Goal: Information Seeking & Learning: Learn about a topic

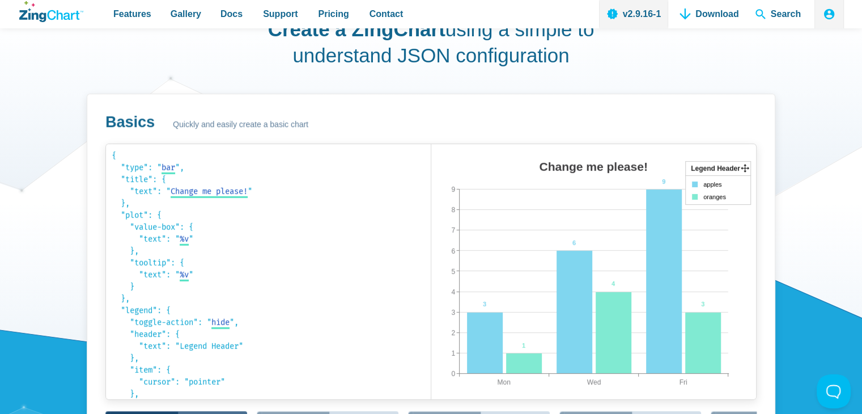
scroll to position [657, 0]
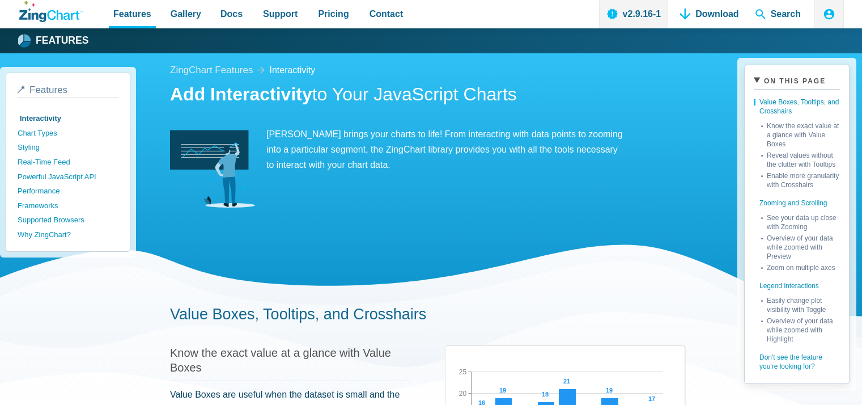
scroll to position [147, 0]
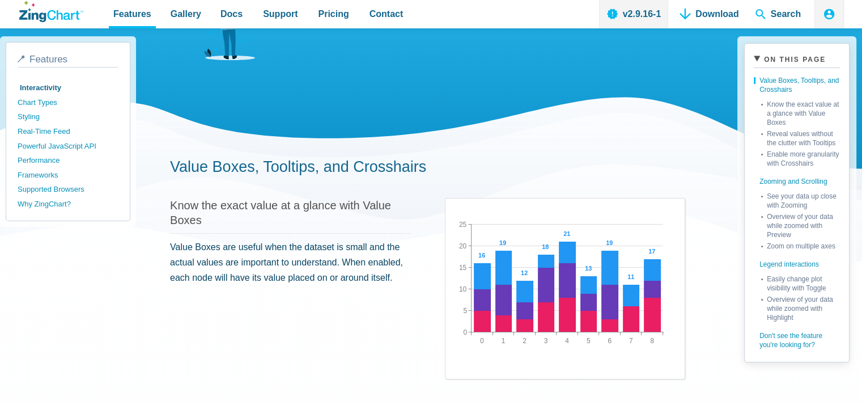
click at [175, 11] on span "Gallery" at bounding box center [186, 13] width 31 height 15
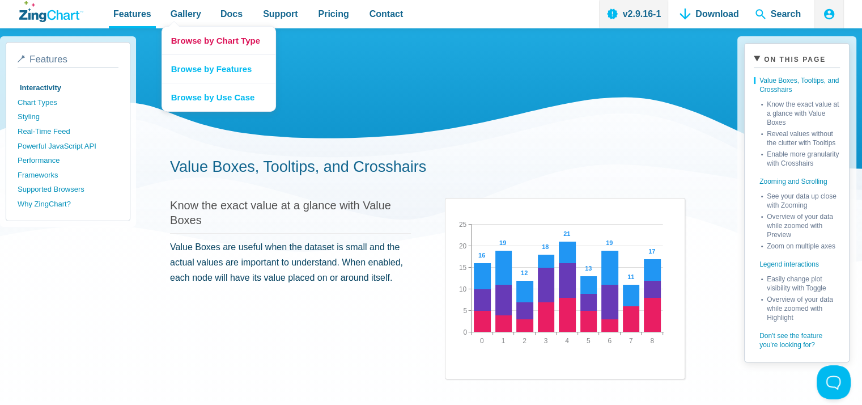
scroll to position [0, 0]
click at [207, 71] on link "Browse by Features" at bounding box center [218, 68] width 113 height 28
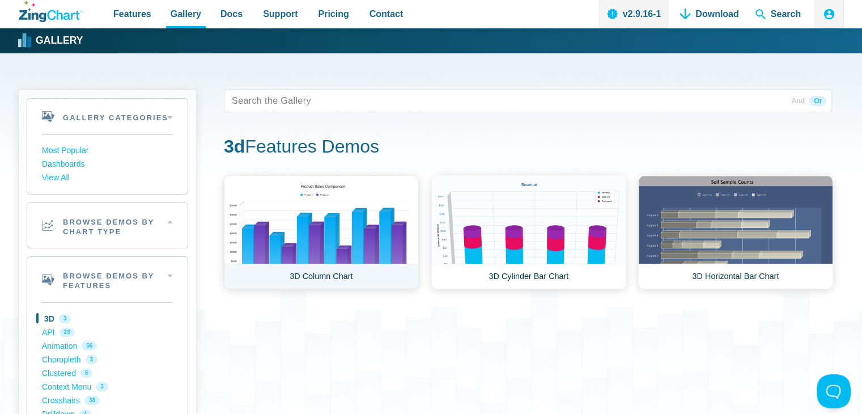
click at [367, 238] on link "3D Column Chart" at bounding box center [321, 232] width 195 height 114
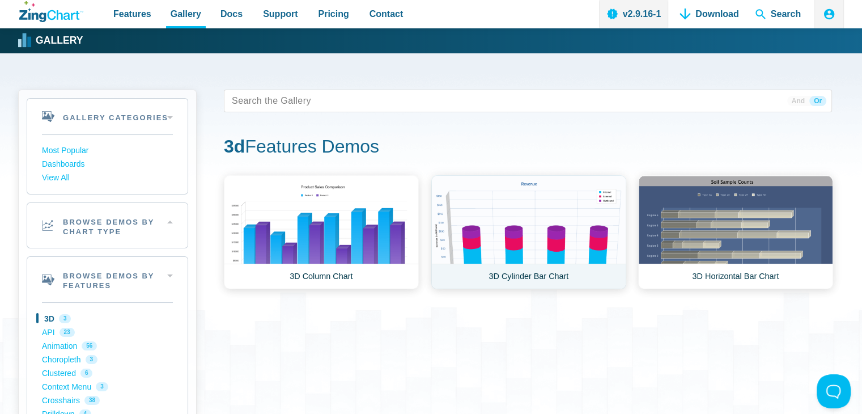
click at [499, 227] on link "3D Cylinder Bar Chart" at bounding box center [528, 232] width 195 height 114
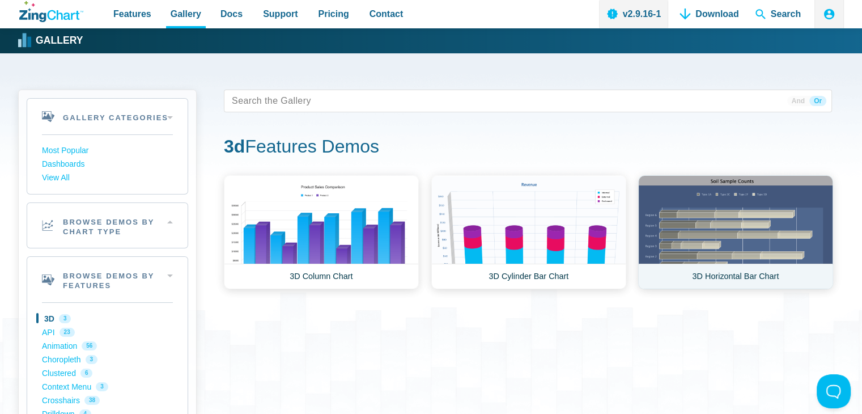
click at [707, 185] on link "3D Horizontal Bar Chart" at bounding box center [735, 232] width 195 height 114
click at [696, 241] on link "3D Horizontal Bar Chart" at bounding box center [735, 232] width 195 height 114
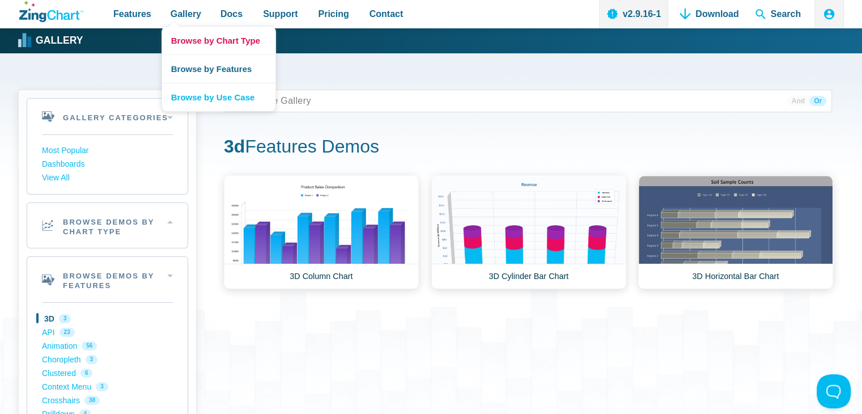
click at [206, 49] on link "Browse by Chart Type" at bounding box center [218, 41] width 113 height 28
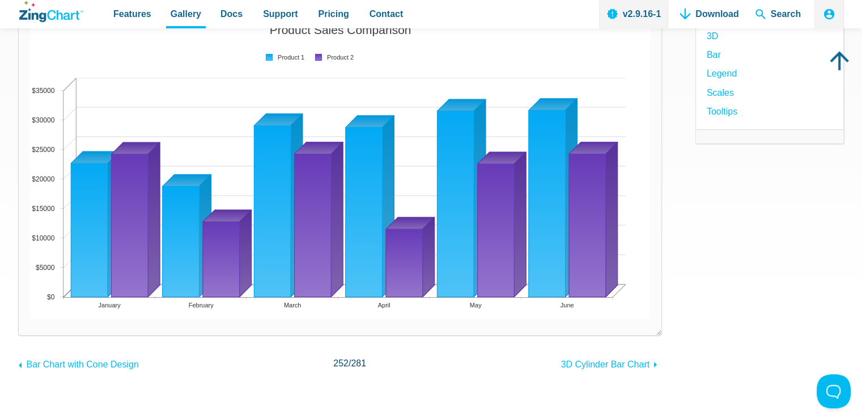
scroll to position [161, 0]
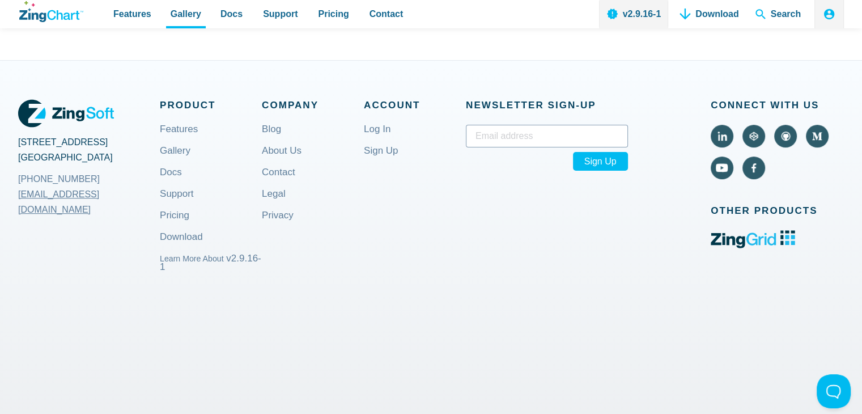
scroll to position [576, 0]
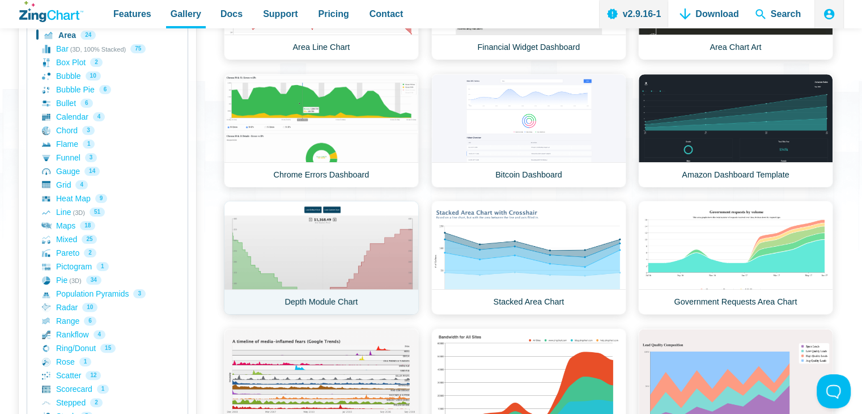
scroll to position [222, 0]
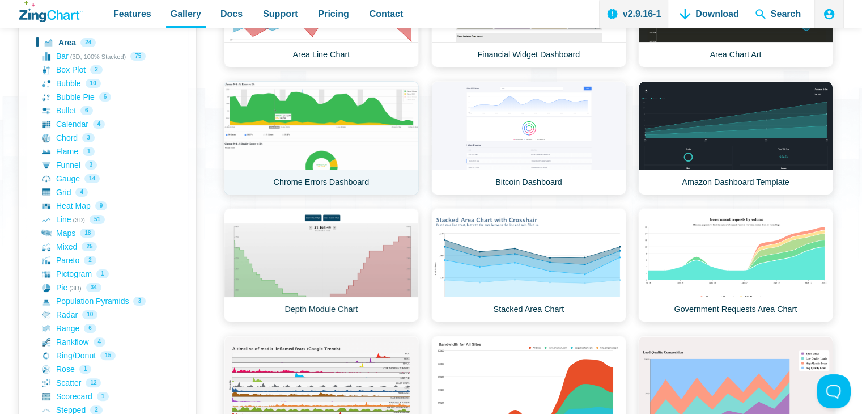
click at [336, 154] on link "Chrome Errors Dashboard" at bounding box center [321, 138] width 195 height 114
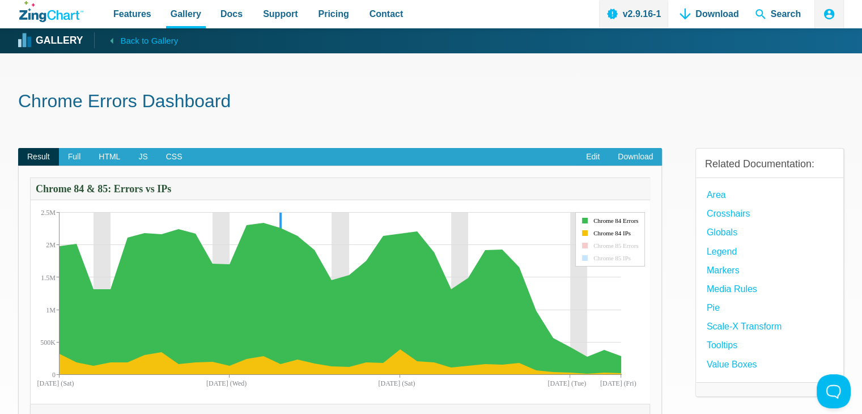
scroll to position [62, 0]
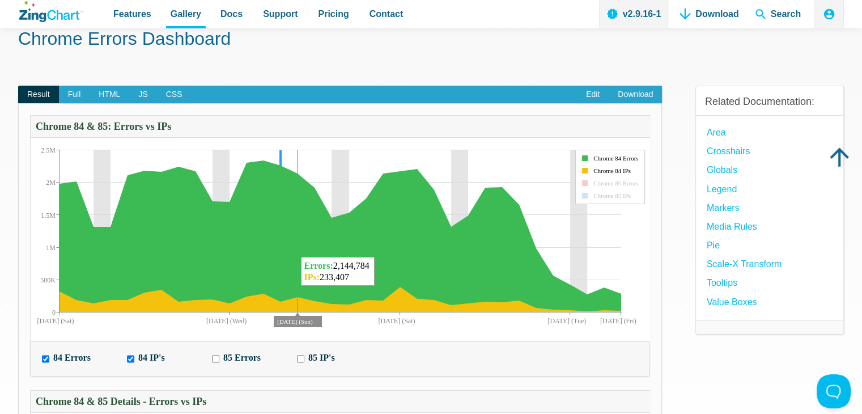
click at [303, 225] on img "App Content" at bounding box center [278, 228] width 496 height 227
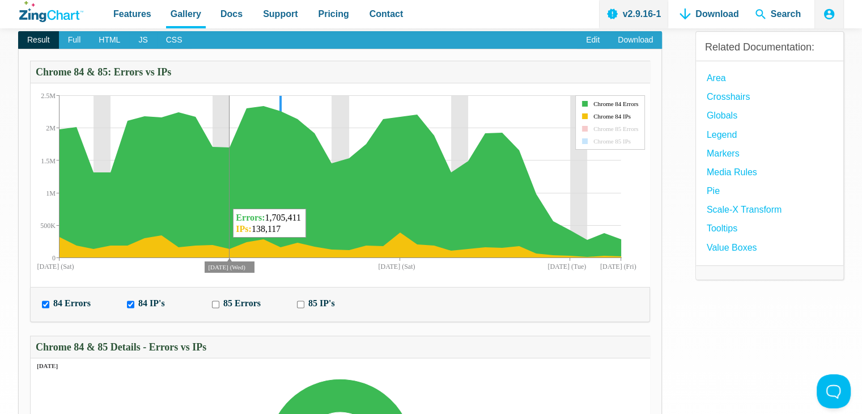
scroll to position [0, 0]
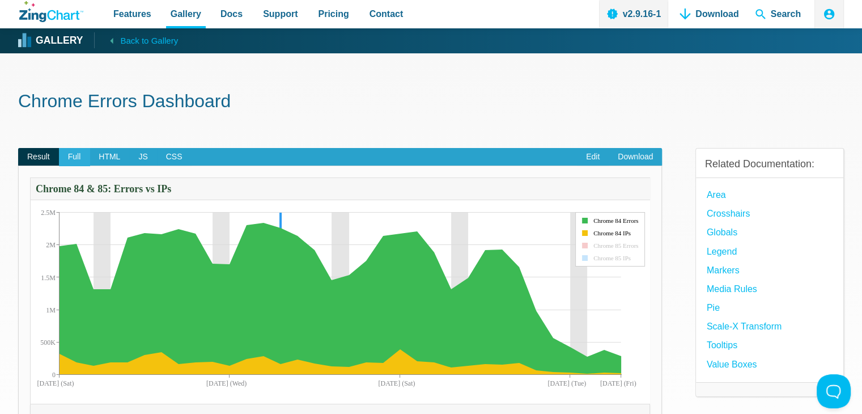
click at [77, 162] on span "Full" at bounding box center [74, 157] width 31 height 18
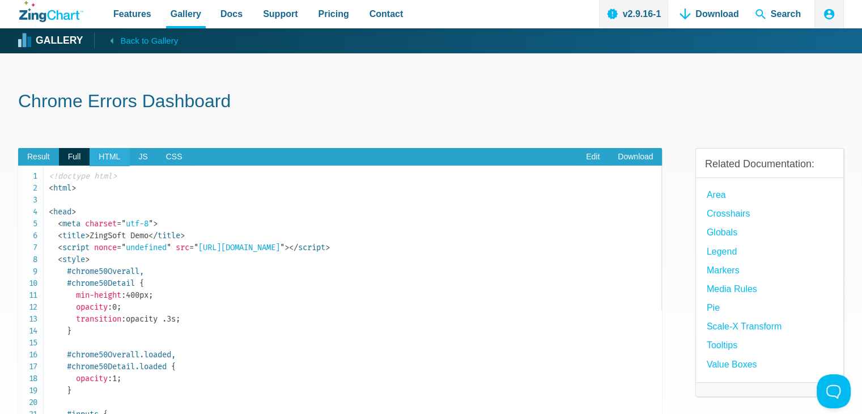
click at [111, 155] on span "HTML" at bounding box center [110, 157] width 40 height 18
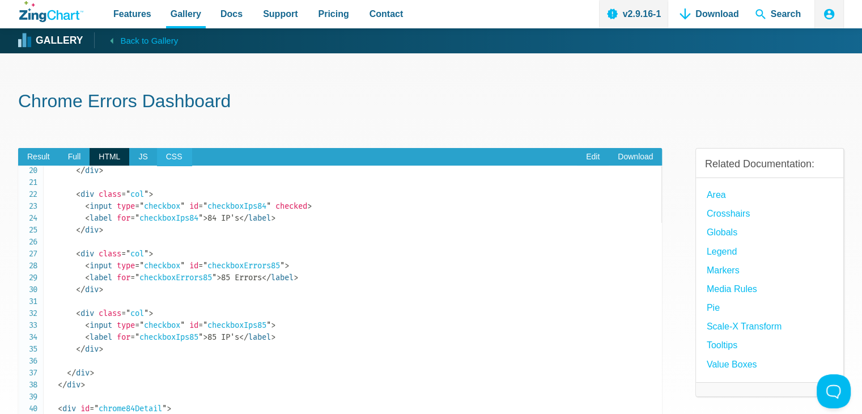
click at [181, 153] on span "CSS" at bounding box center [174, 157] width 35 height 18
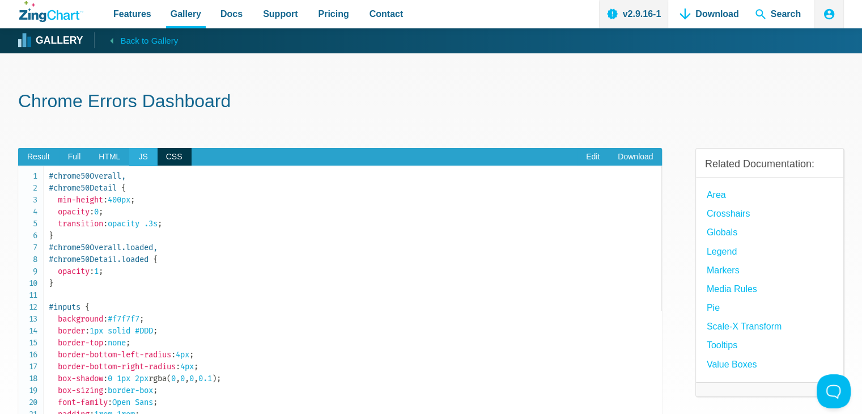
click at [137, 156] on span "JS" at bounding box center [142, 157] width 27 height 18
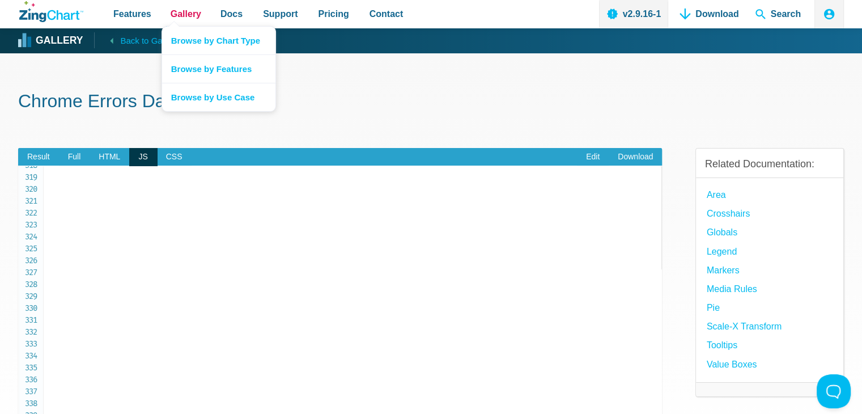
scroll to position [3863, 0]
